Goal: Task Accomplishment & Management: Complete application form

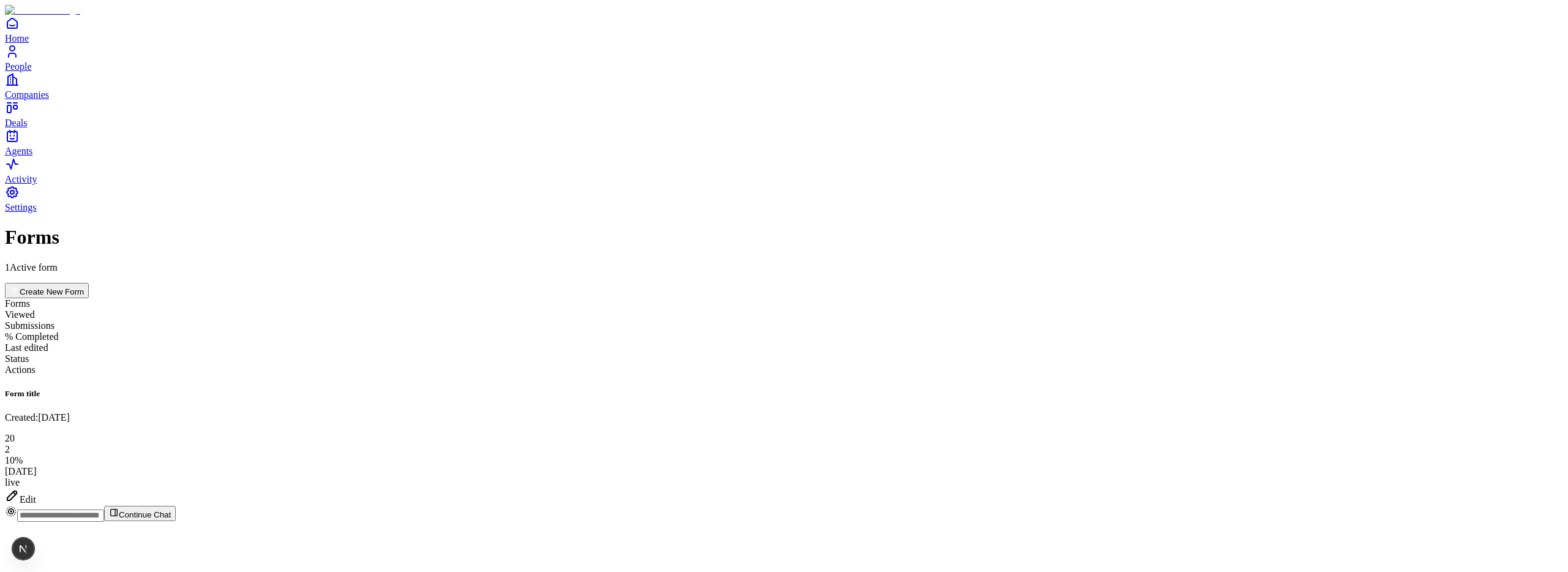
click at [1493, 488] on div "Edit" at bounding box center [783, 497] width 1558 height 17
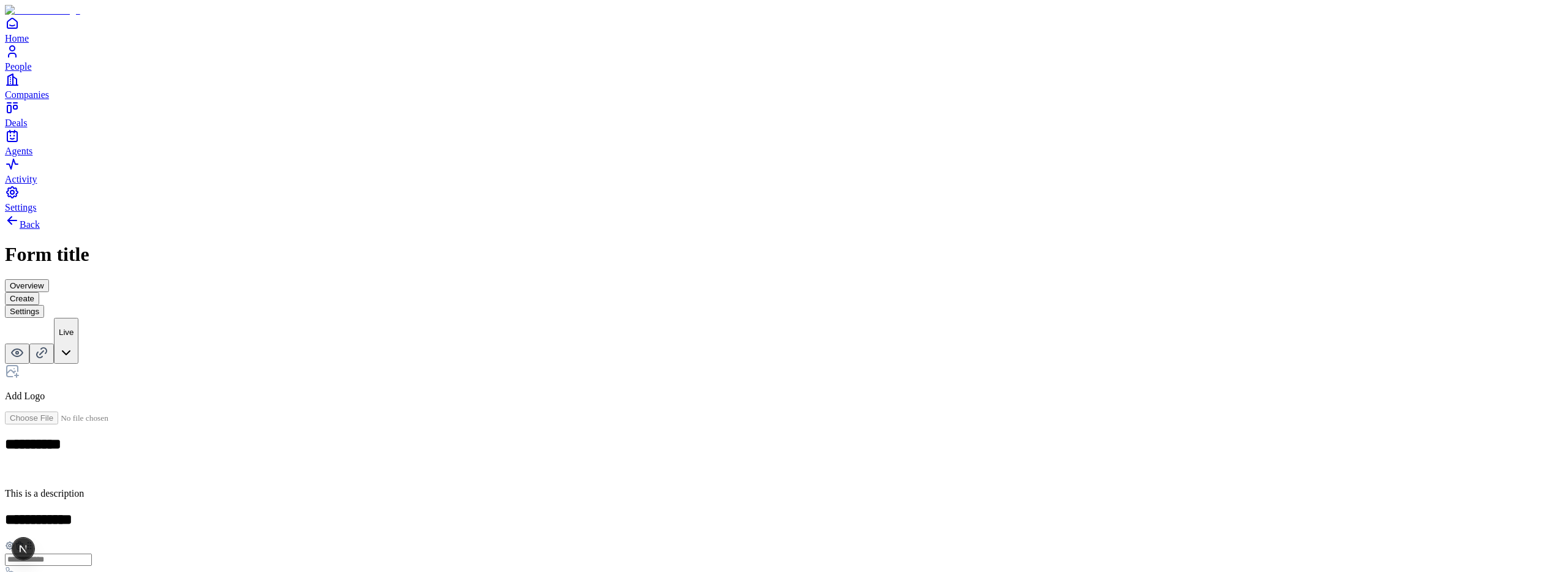
click at [44, 305] on button "Settings" at bounding box center [24, 311] width 39 height 13
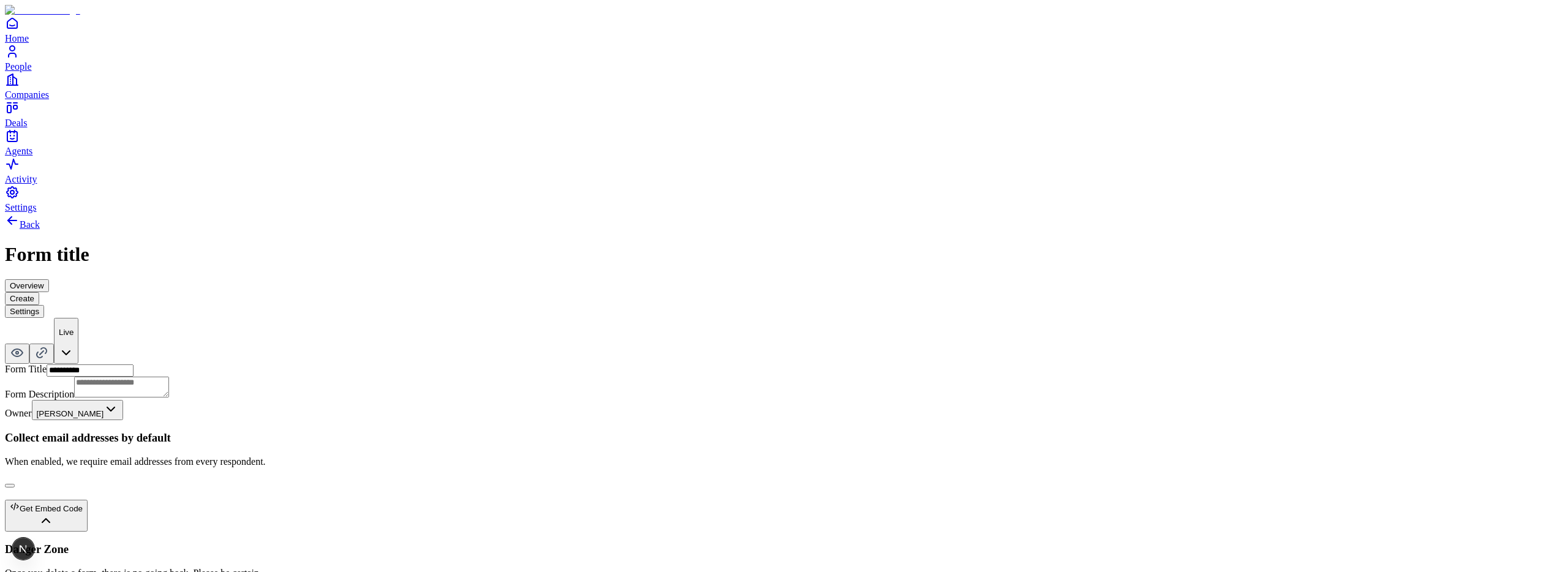
click at [83, 502] on div "Get Embed Code" at bounding box center [46, 507] width 73 height 12
drag, startPoint x: 1463, startPoint y: 32, endPoint x: 1483, endPoint y: 24, distance: 21.5
click at [49, 345] on icon at bounding box center [42, 352] width 15 height 15
click at [25, 345] on icon at bounding box center [17, 352] width 15 height 15
click at [39, 292] on button "Create" at bounding box center [22, 298] width 35 height 13
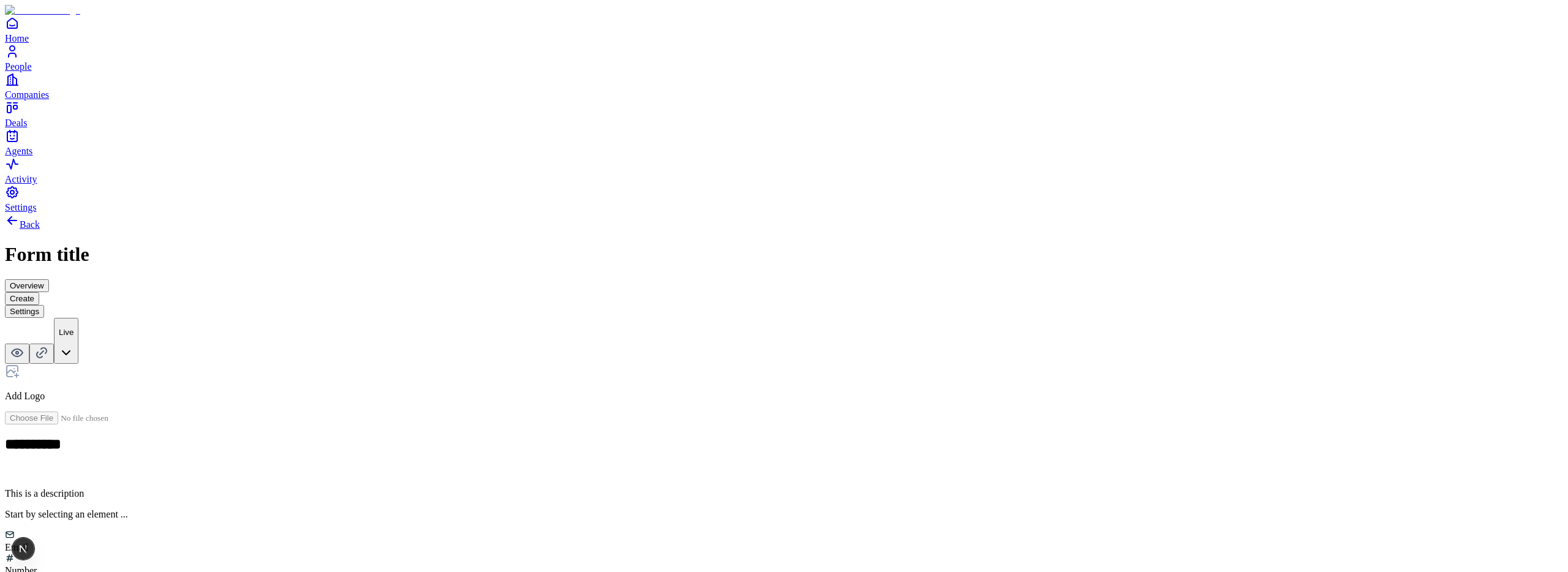
click at [676, 530] on div "Email" at bounding box center [783, 541] width 1558 height 23
click at [668, 511] on h2 at bounding box center [783, 519] width 1558 height 16
click at [14, 542] on icon at bounding box center [10, 546] width 8 height 8
click at [502, 340] on button "button" at bounding box center [497, 341] width 10 height 4
click at [505, 228] on div "**********" at bounding box center [783, 410] width 1558 height 394
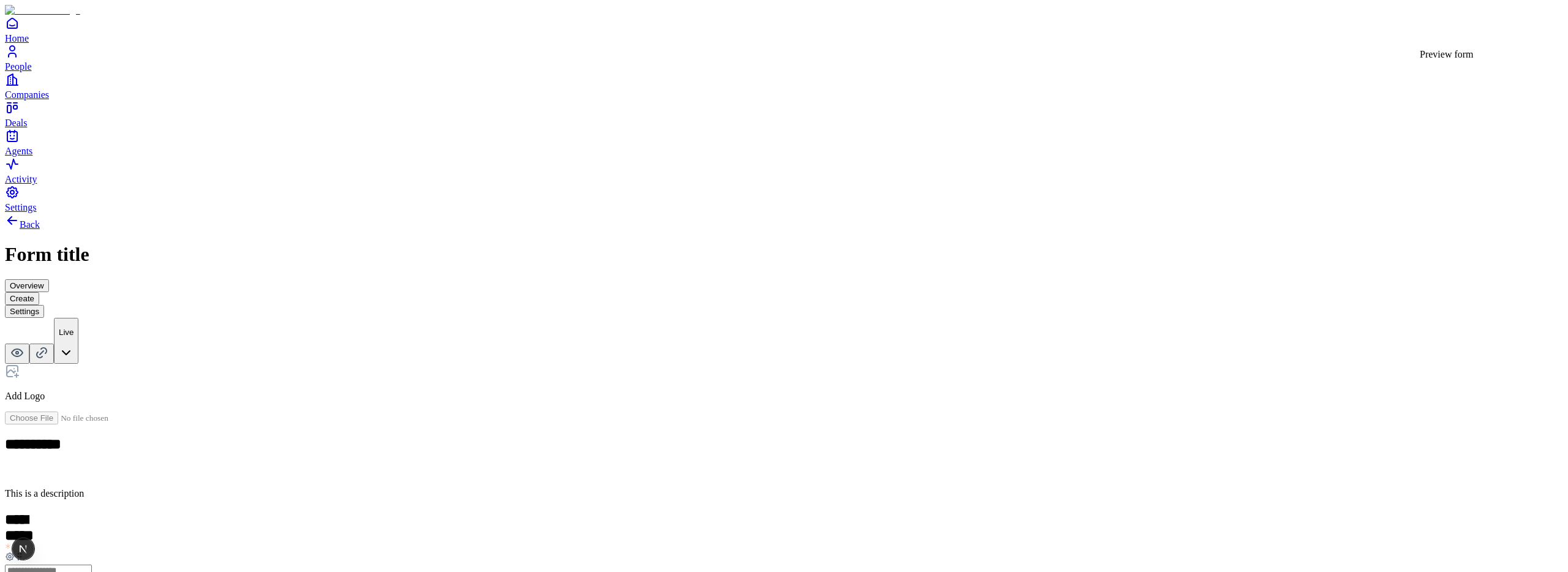
click at [25, 345] on icon at bounding box center [17, 352] width 15 height 15
click at [44, 305] on button "Settings" at bounding box center [24, 311] width 39 height 13
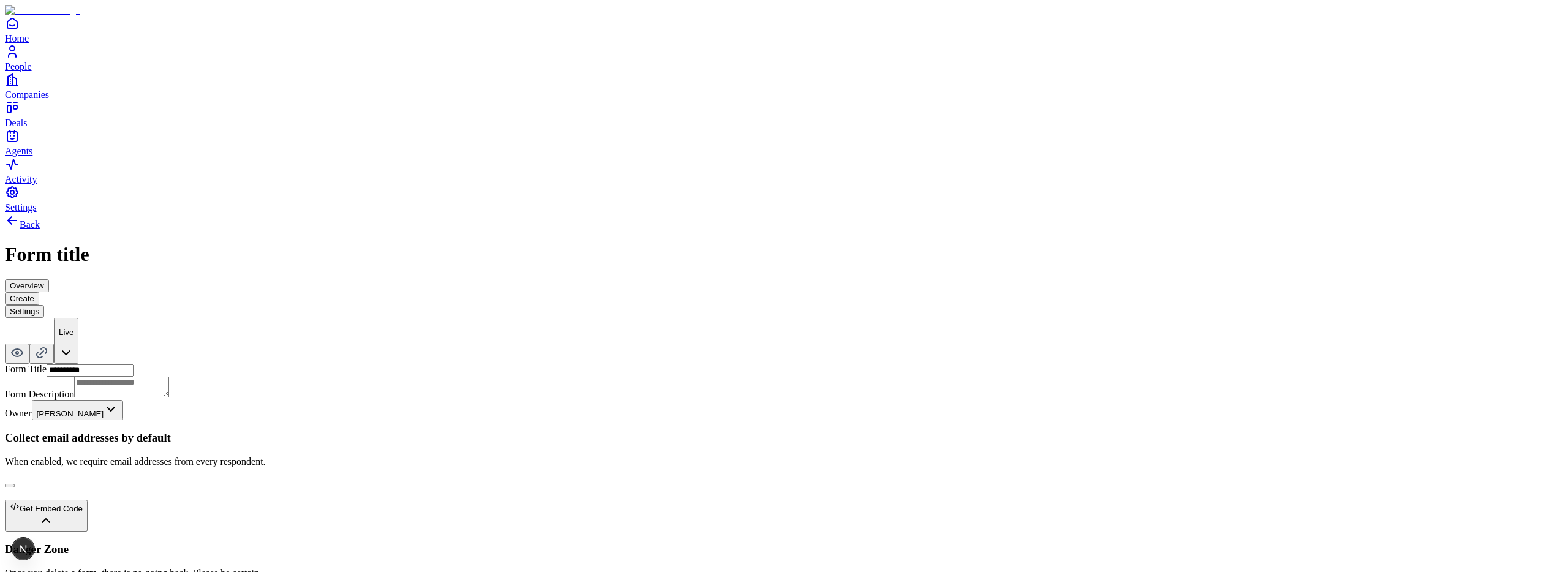
click at [88, 500] on button "Get Embed Code" at bounding box center [46, 515] width 83 height 32
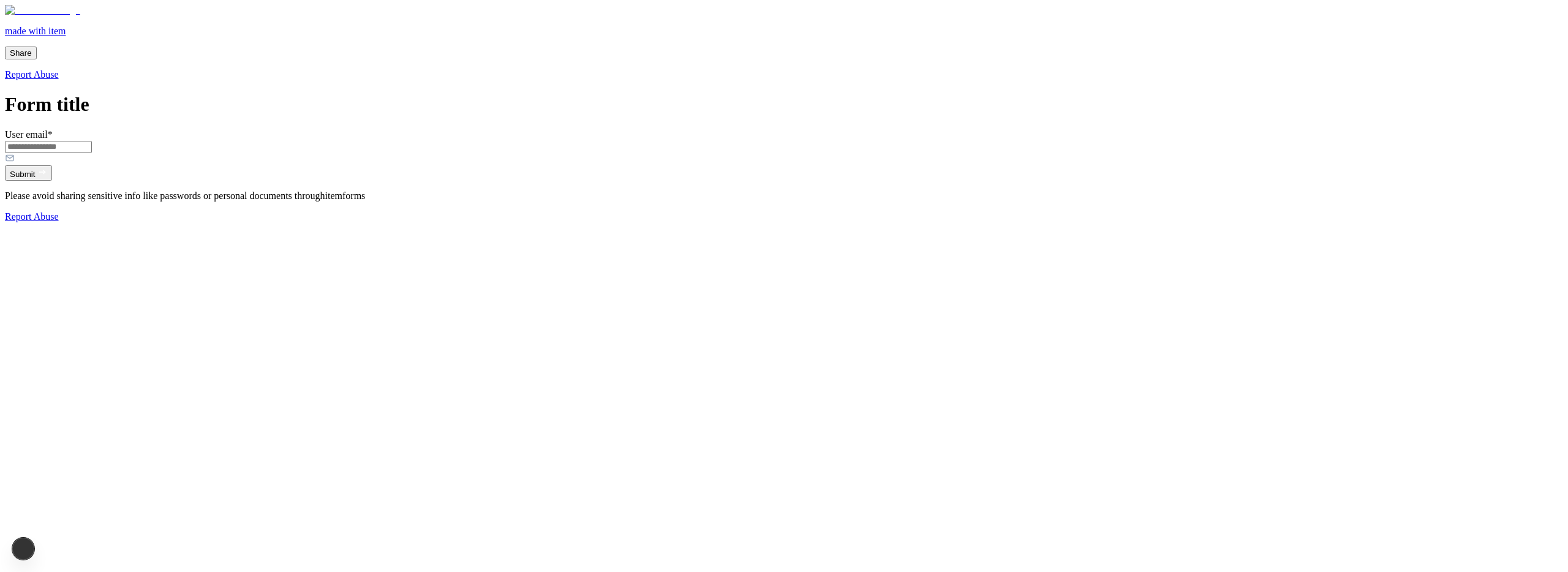
click at [92, 153] on input "User email *" at bounding box center [48, 147] width 87 height 12
type input "*"
type input "**********"
click at [52, 181] on button "Submit" at bounding box center [28, 173] width 47 height 15
click at [673, 152] on div at bounding box center [783, 152] width 1558 height 25
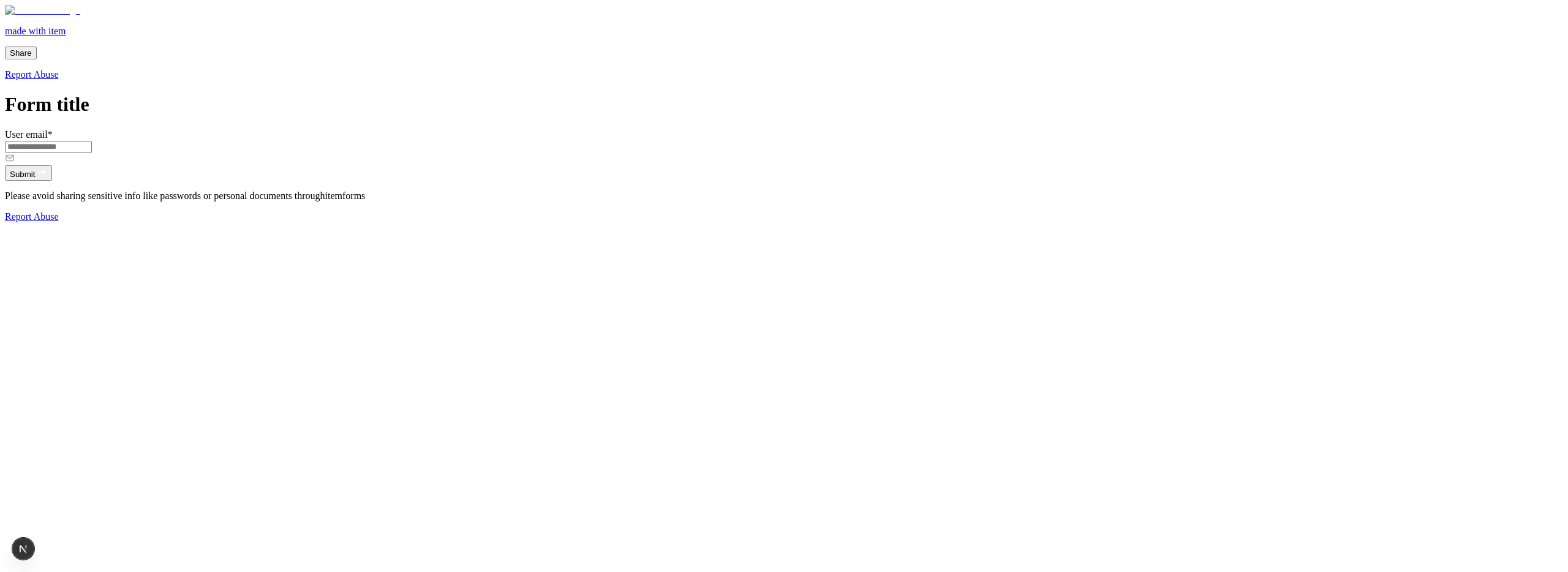
click at [92, 153] on input "User email *" at bounding box center [48, 147] width 87 height 12
type input "**********"
click at [52, 181] on button "Submit" at bounding box center [28, 173] width 47 height 15
